Goal: Information Seeking & Learning: Understand process/instructions

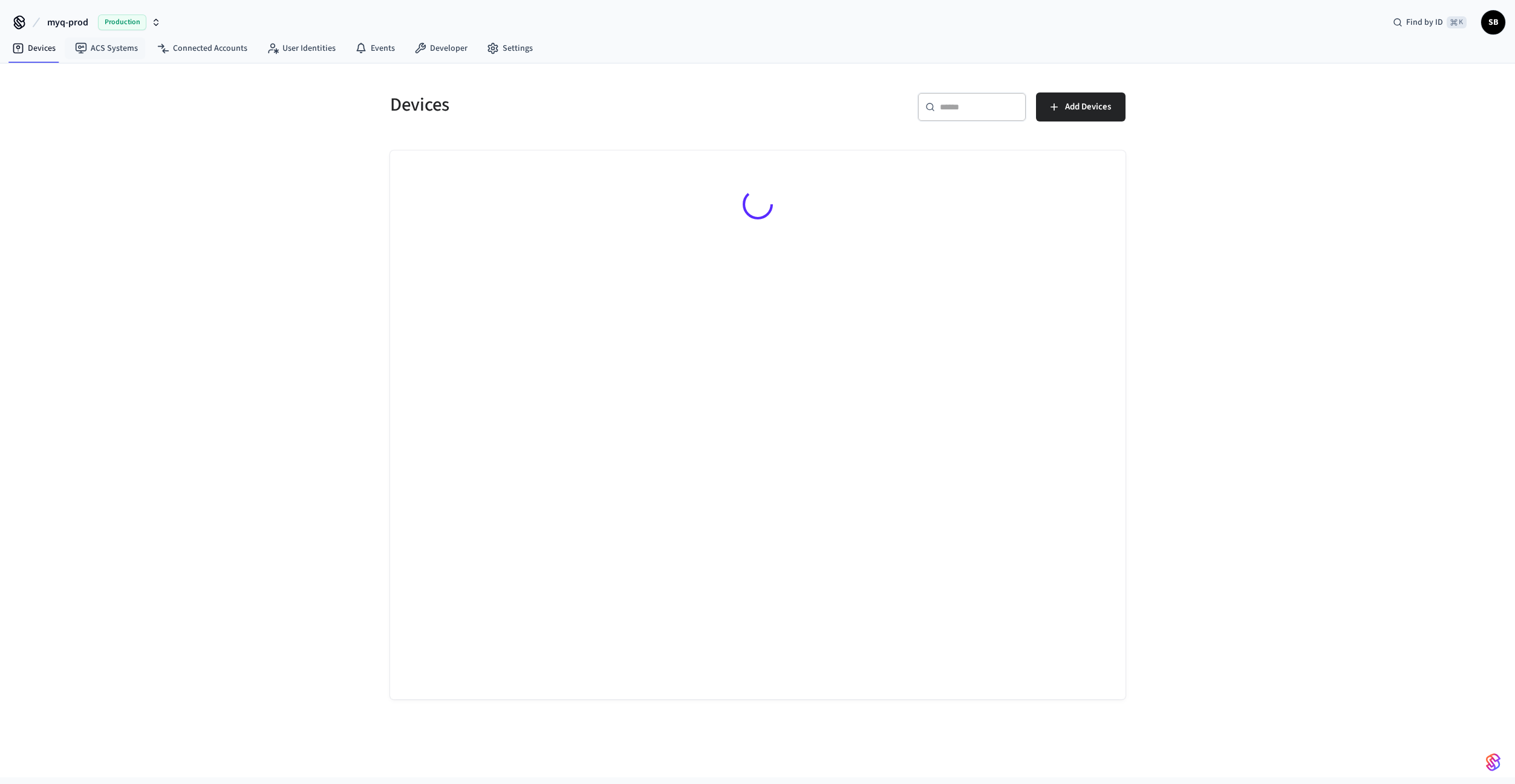
click at [87, 25] on span "myq-prod" at bounding box center [67, 22] width 41 height 14
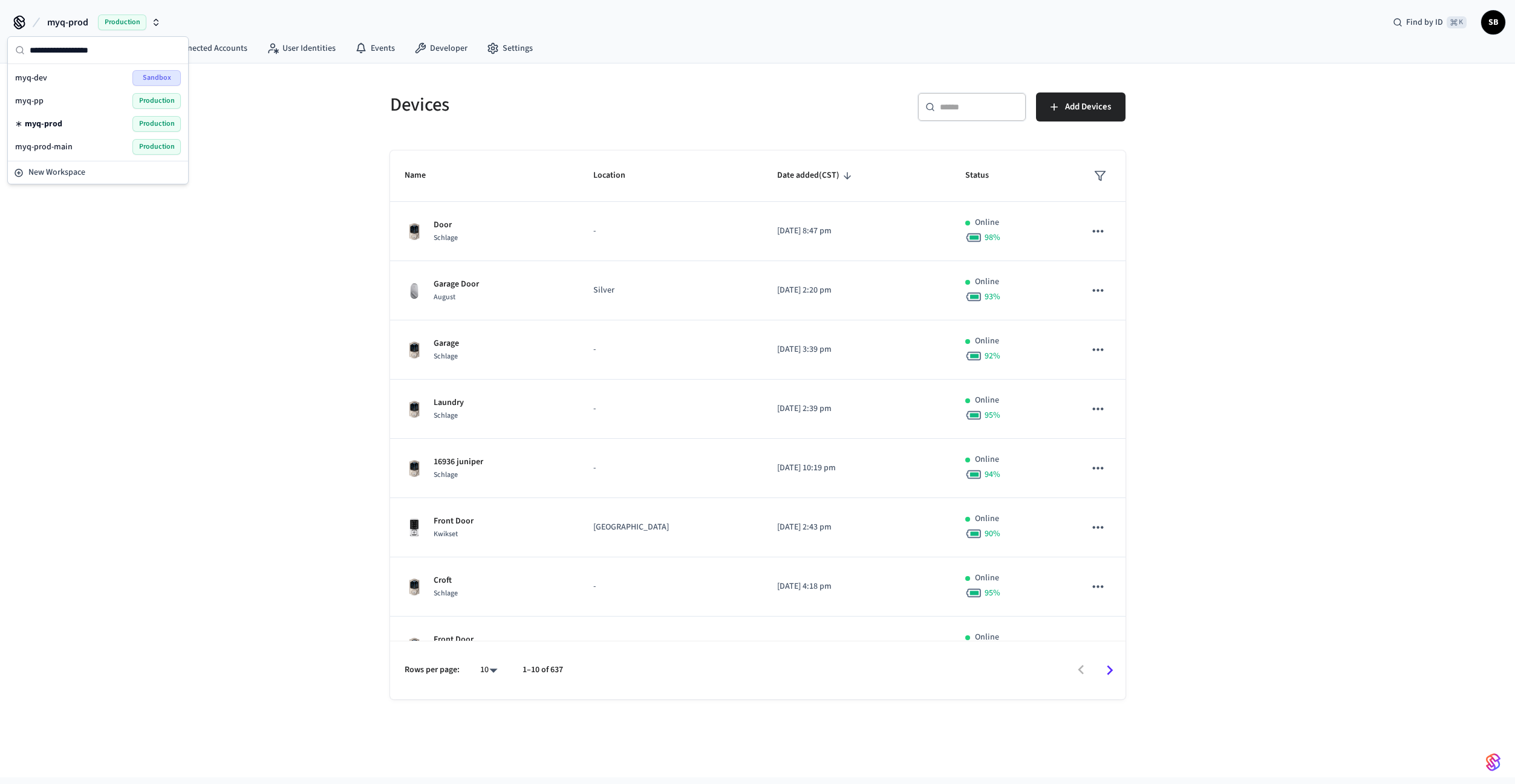
click at [56, 102] on div "myq-pp Production" at bounding box center [98, 101] width 165 height 16
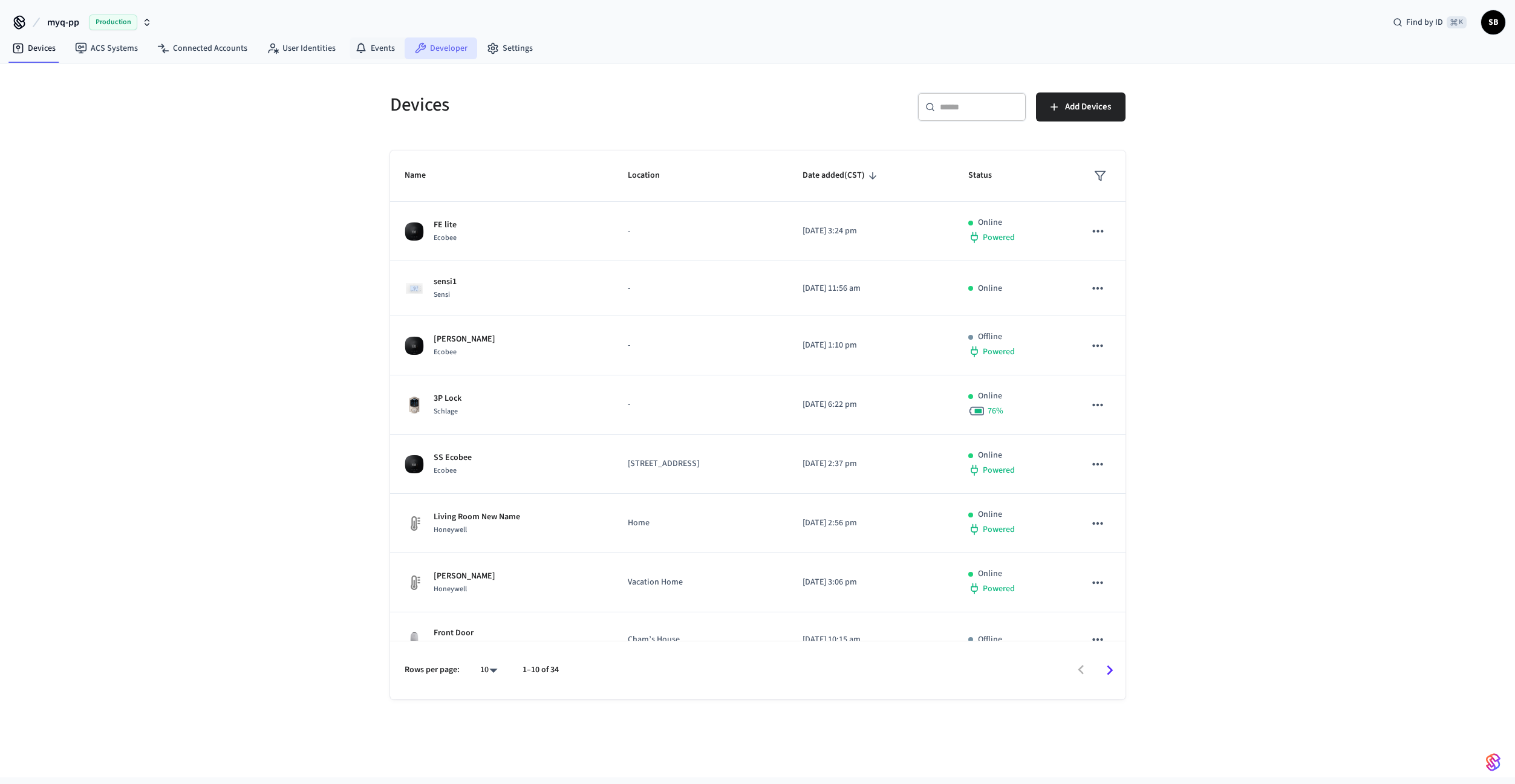
click at [449, 47] on link "Developer" at bounding box center [441, 48] width 72 height 22
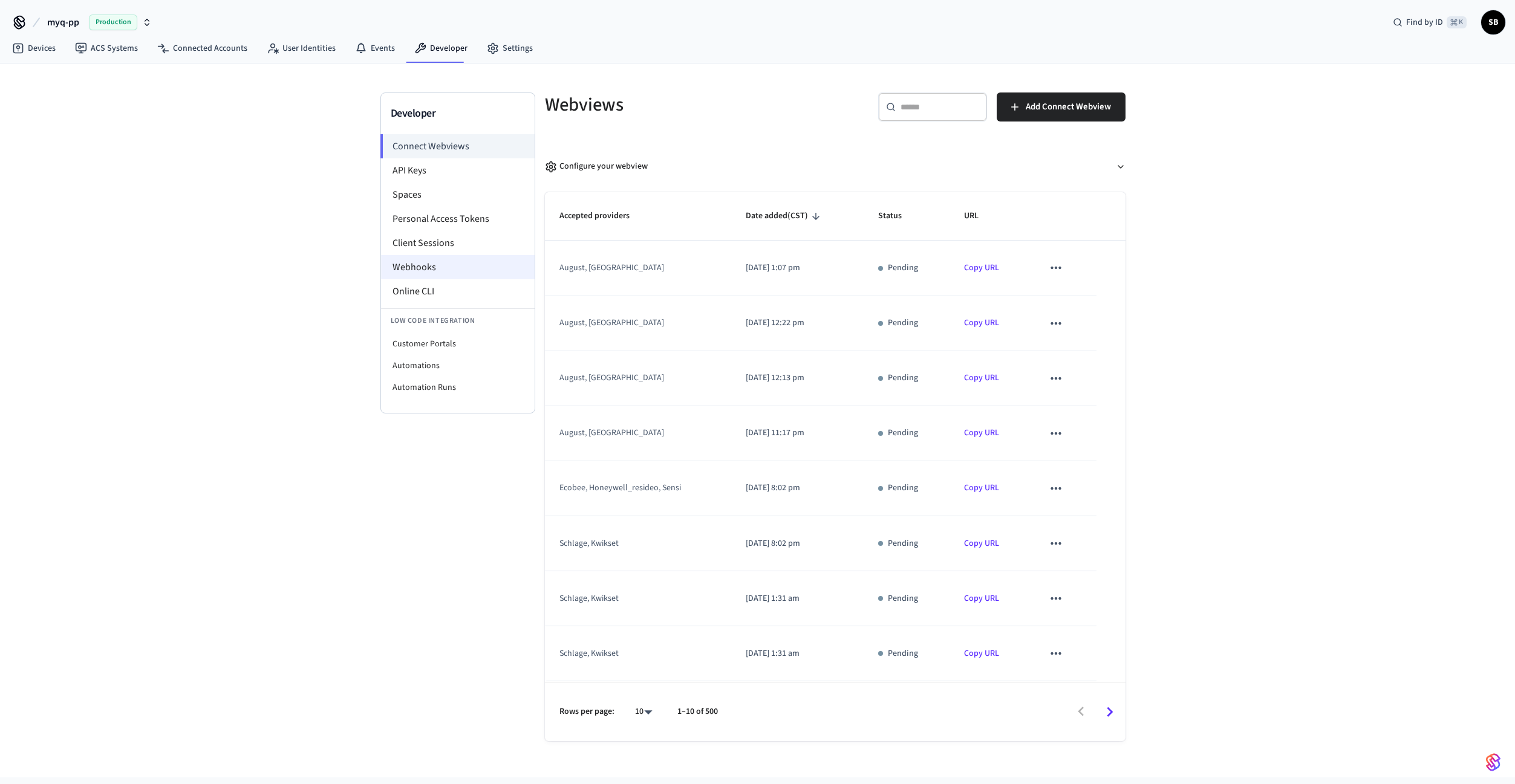
click at [426, 263] on li "Webhooks" at bounding box center [458, 267] width 153 height 24
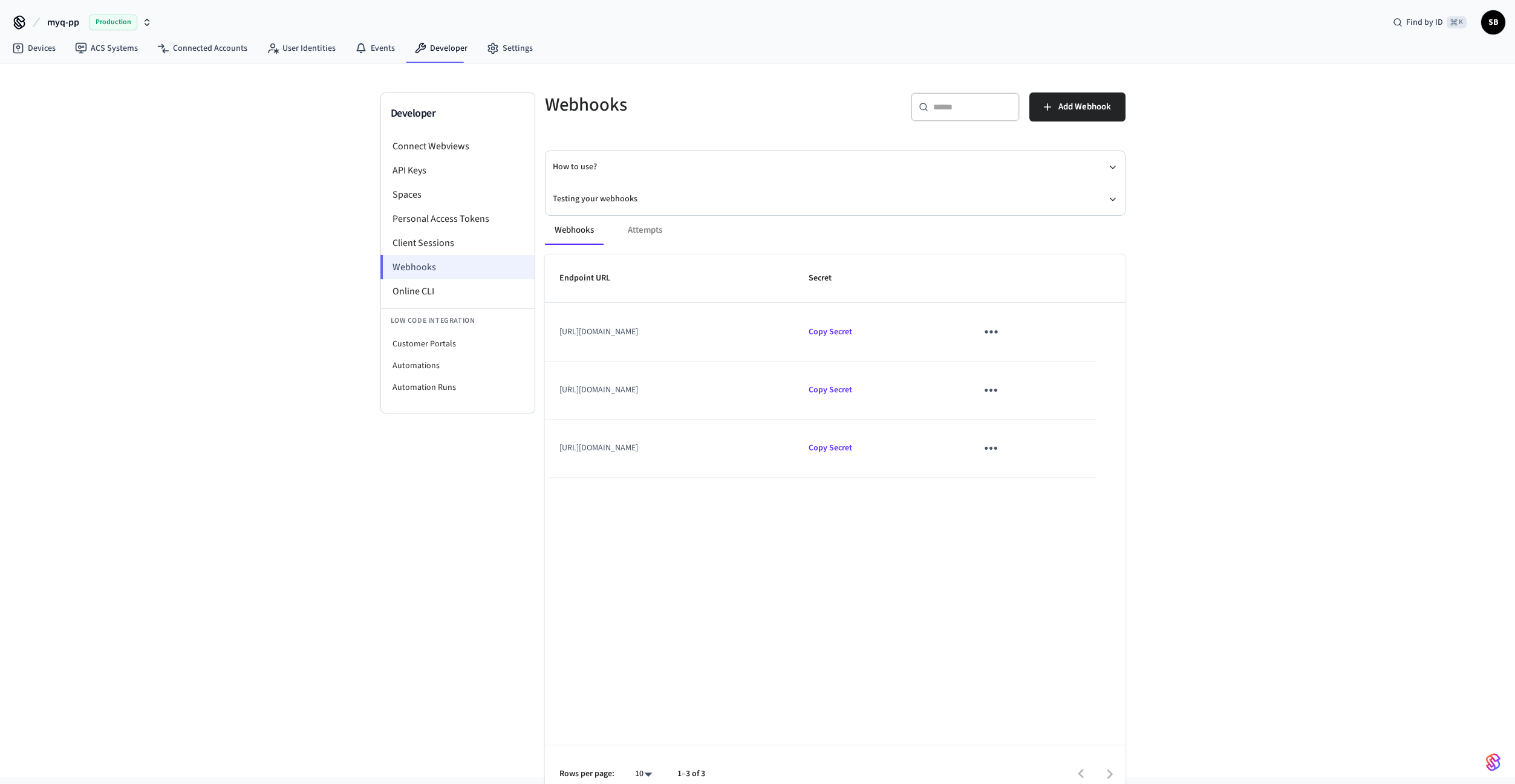
click at [415, 269] on li "Webhooks" at bounding box center [458, 267] width 154 height 24
click at [600, 196] on button "Testing your webhooks" at bounding box center [835, 199] width 565 height 32
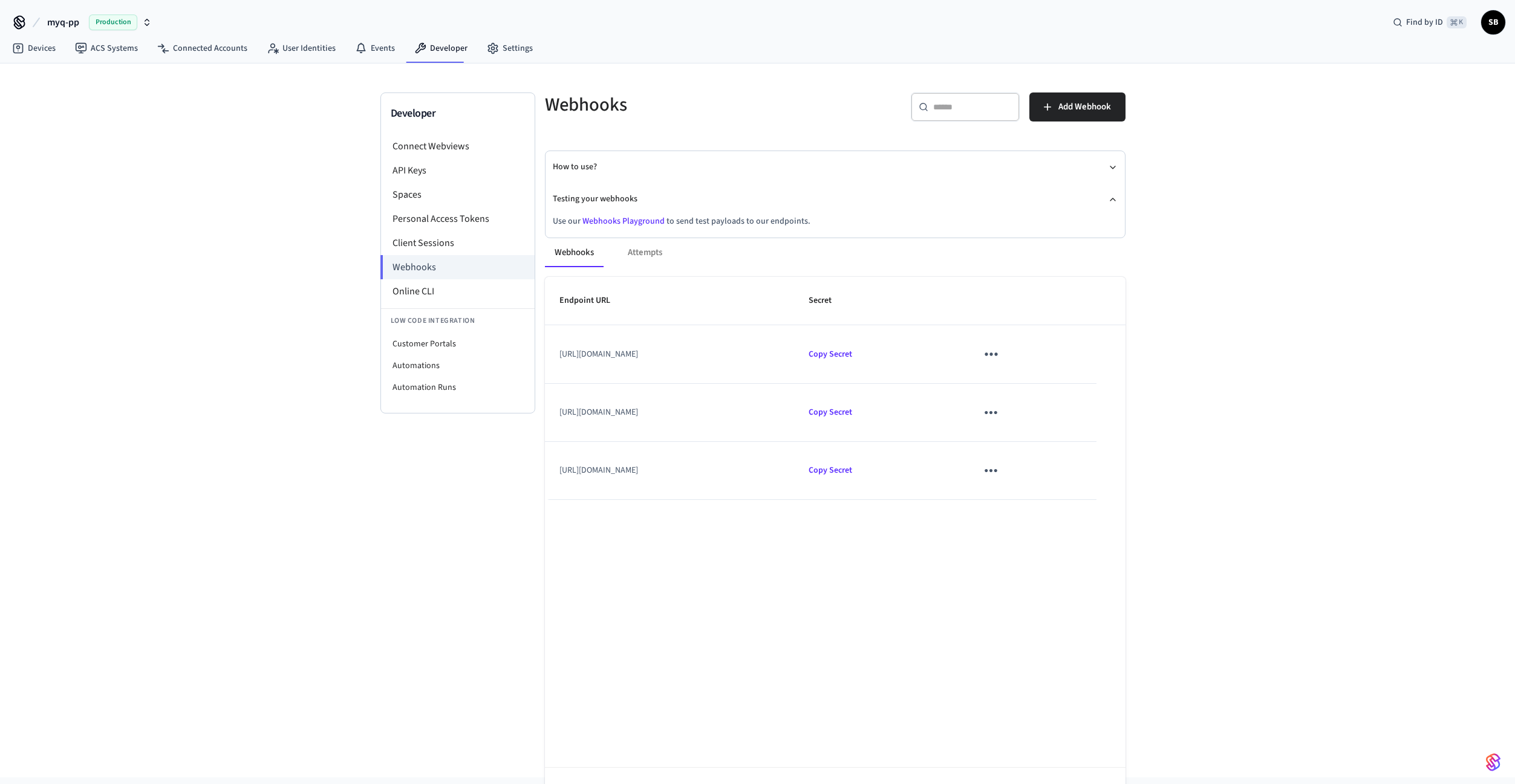
click at [606, 221] on link "Webhooks Playground" at bounding box center [623, 221] width 82 height 12
click at [601, 221] on link "Webhooks Playground" at bounding box center [623, 221] width 82 height 12
